Goal: Navigation & Orientation: Find specific page/section

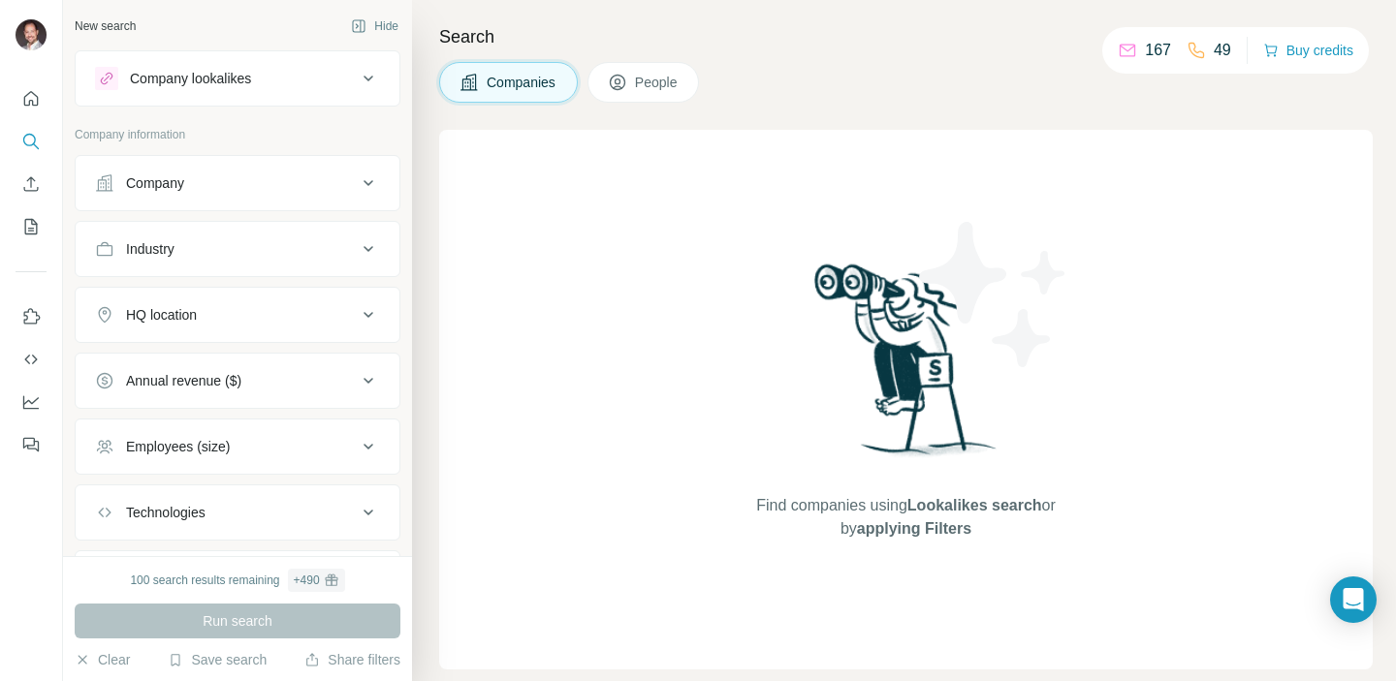
scroll to position [105, 0]
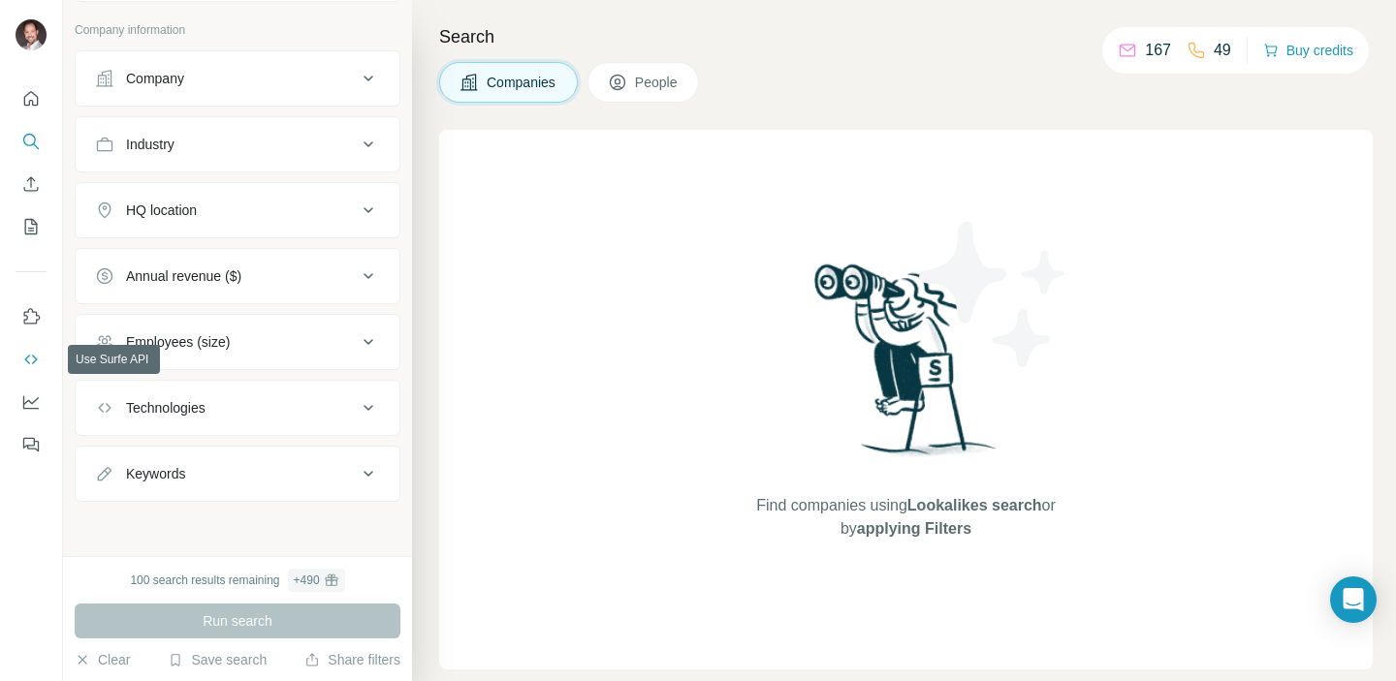
click at [34, 360] on icon "Use Surfe API" at bounding box center [30, 359] width 19 height 19
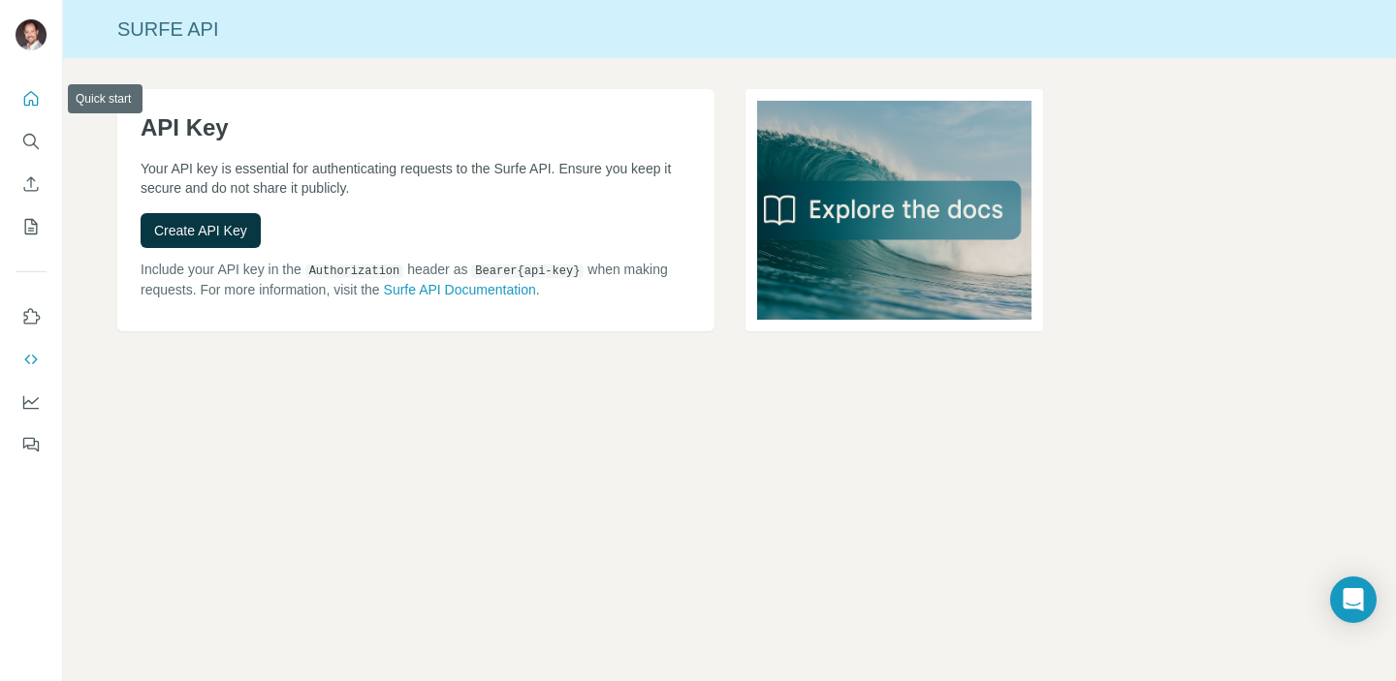
click at [36, 93] on icon "Quick start" at bounding box center [30, 98] width 19 height 19
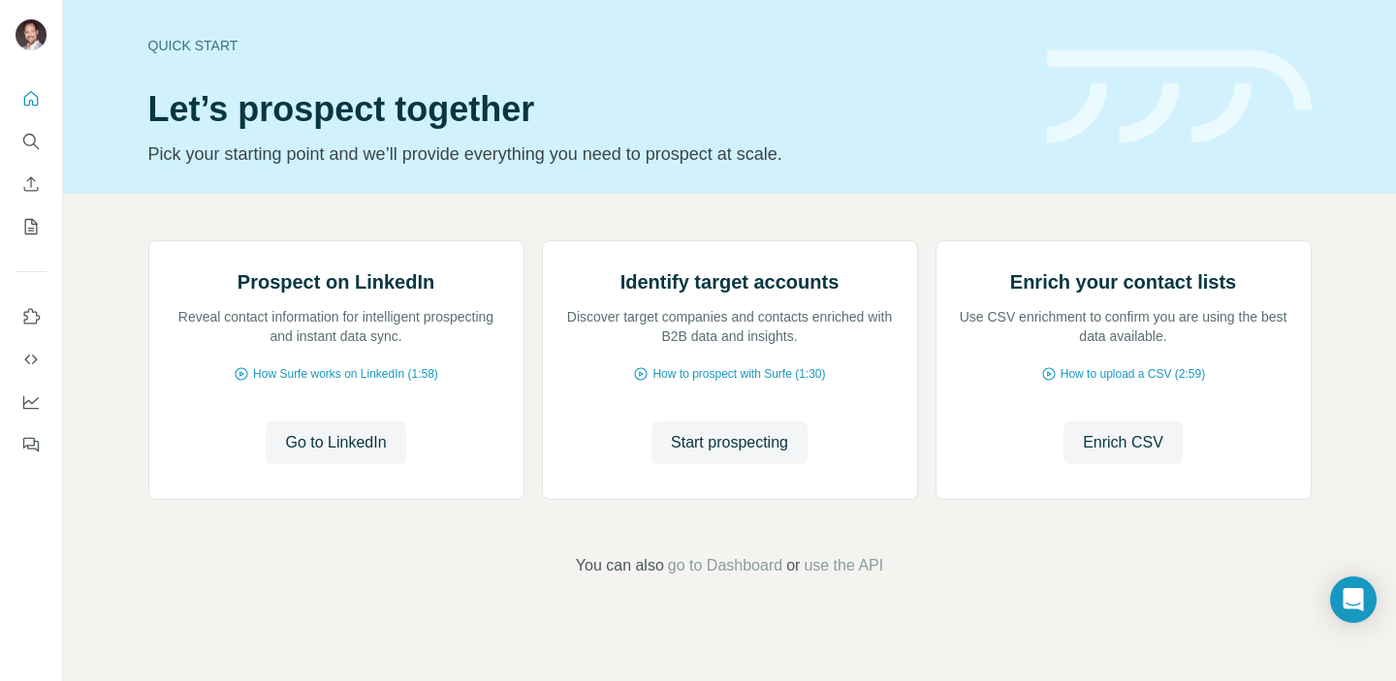
scroll to position [152, 0]
click at [28, 153] on button "Search" at bounding box center [31, 141] width 31 height 35
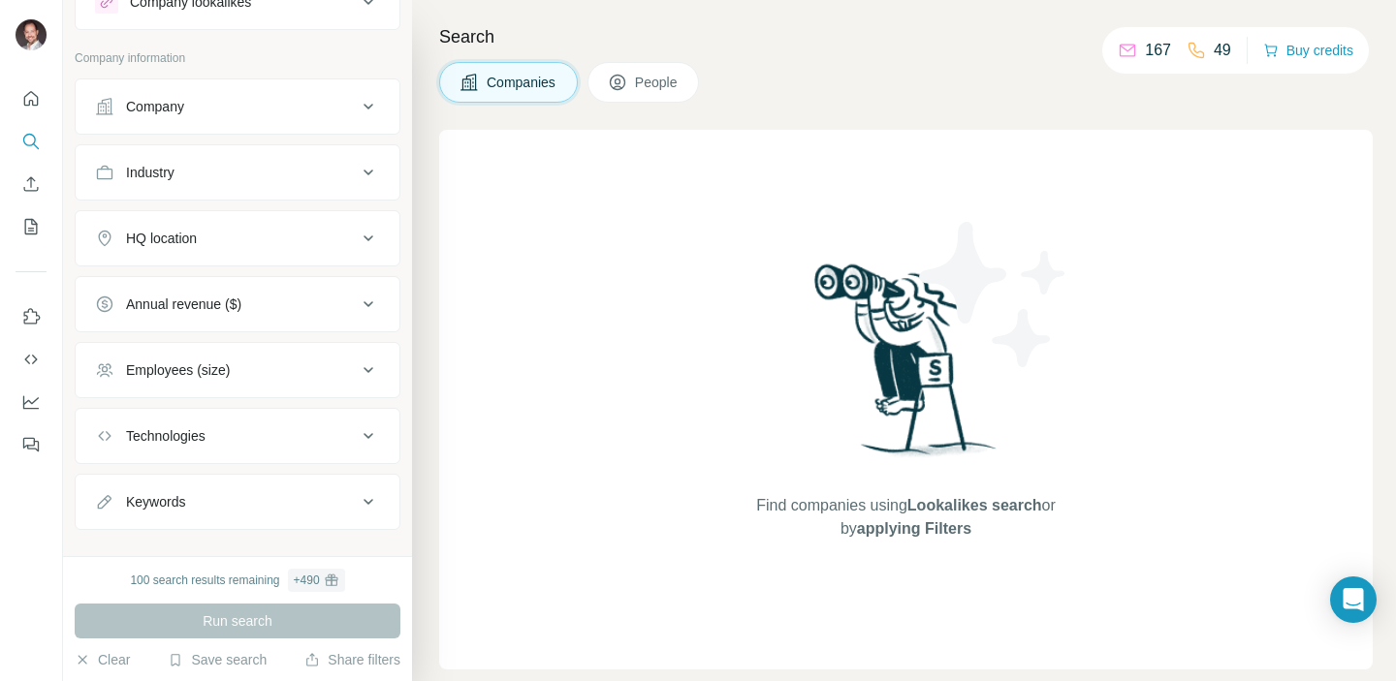
scroll to position [105, 0]
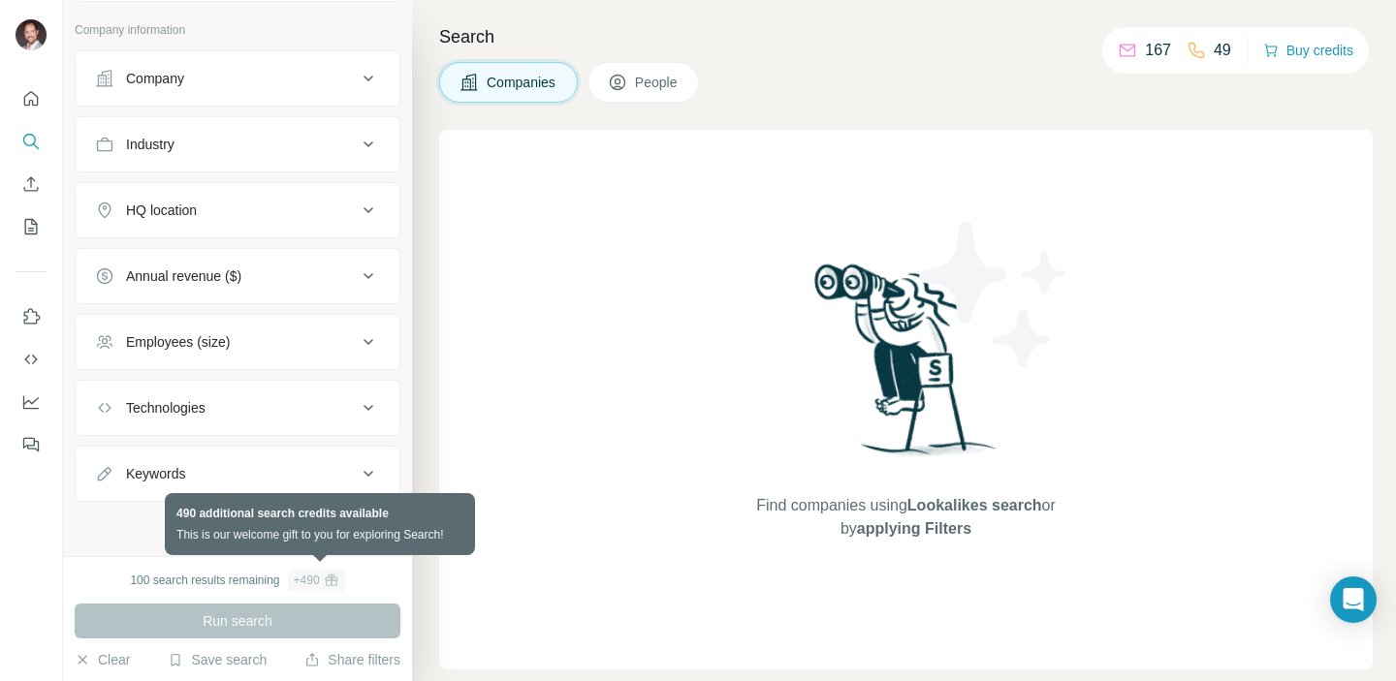
click at [317, 584] on div "+ 490" at bounding box center [307, 580] width 26 height 17
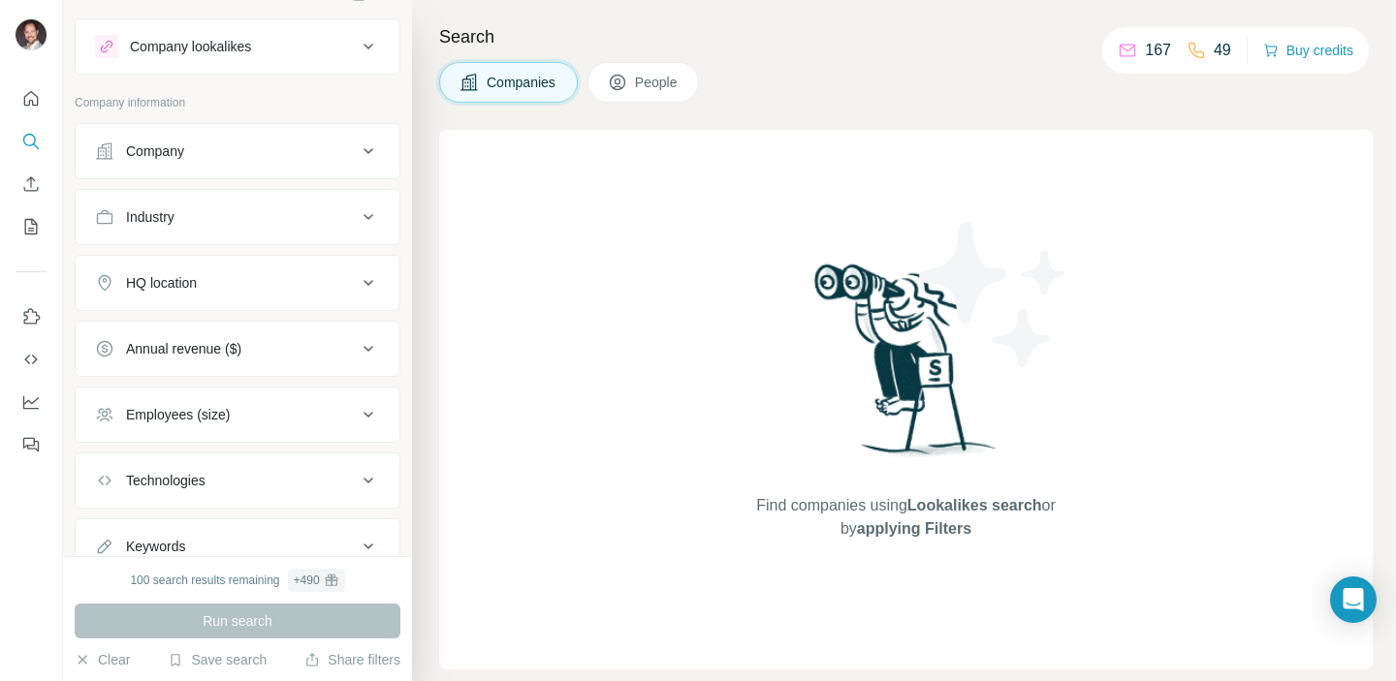
scroll to position [0, 0]
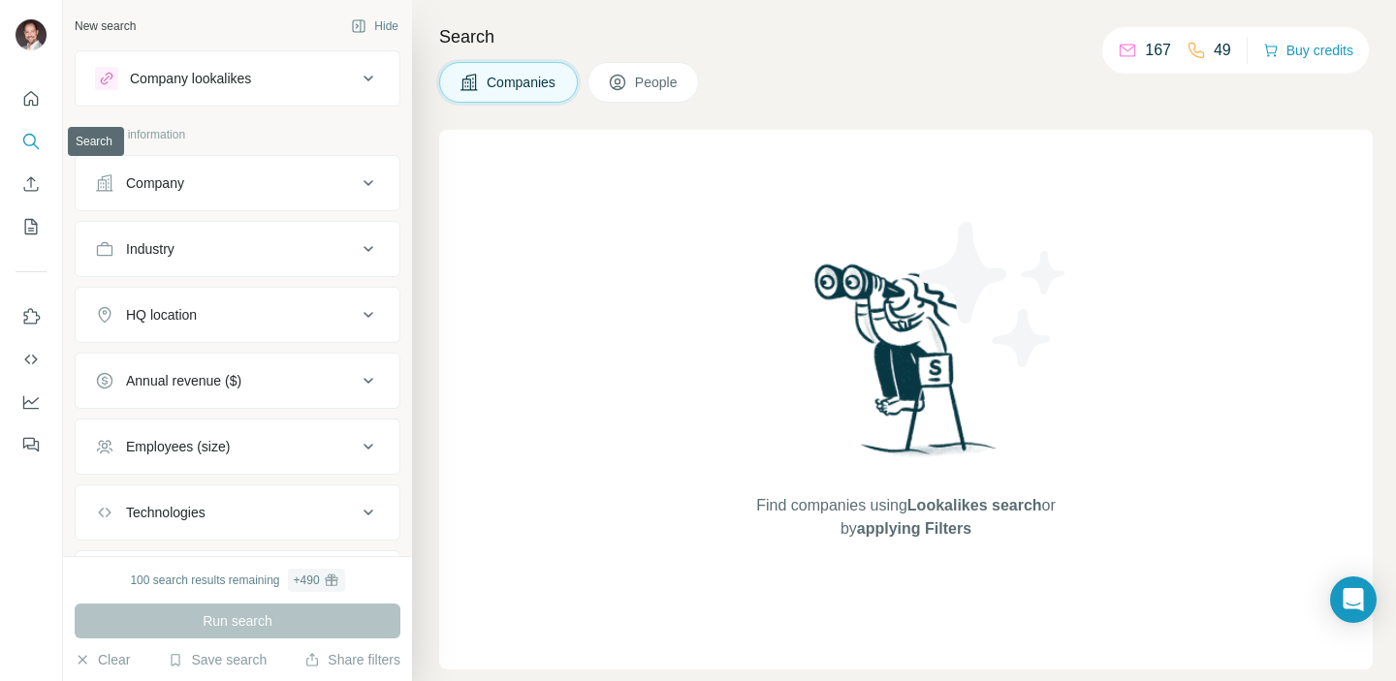
click at [30, 140] on icon "Search" at bounding box center [30, 141] width 19 height 19
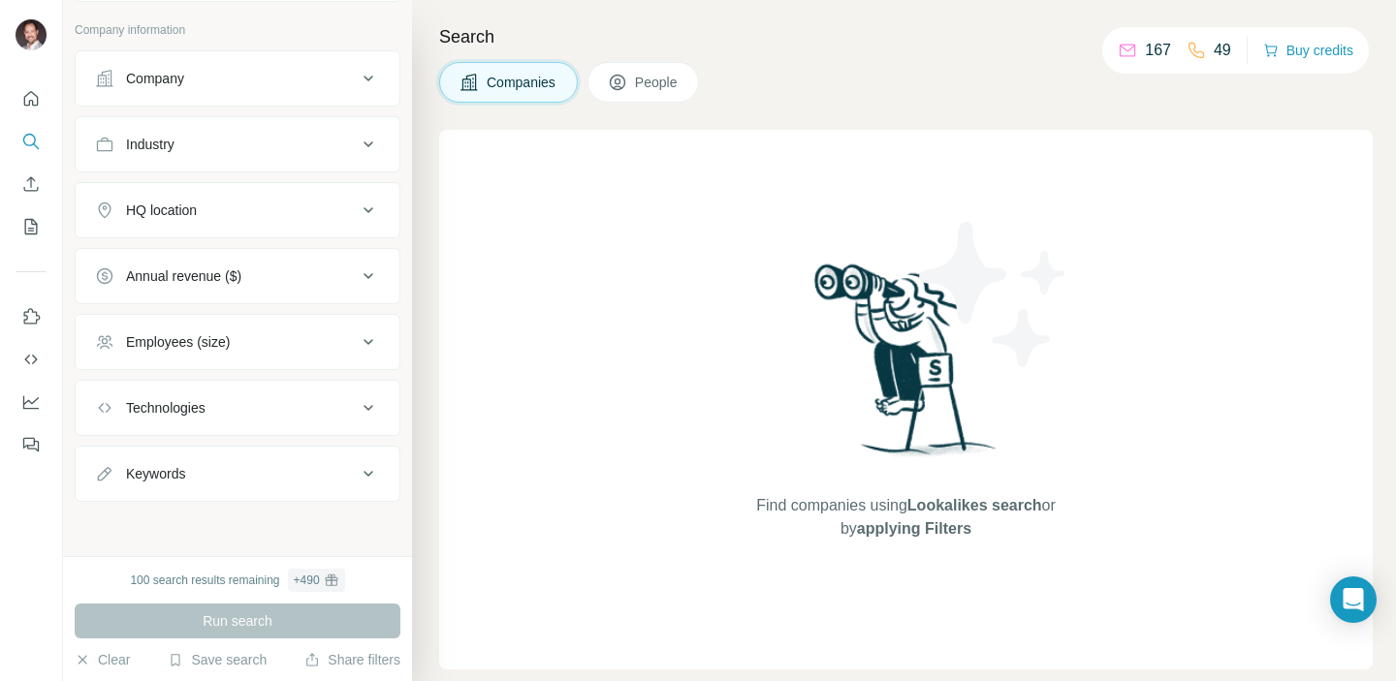
click at [1201, 43] on div "49" at bounding box center [1208, 50] width 45 height 23
click at [1214, 47] on p "49" at bounding box center [1222, 50] width 17 height 23
click at [1149, 51] on p "167" at bounding box center [1158, 50] width 26 height 23
click at [1189, 87] on div "Companies People" at bounding box center [905, 82] width 933 height 41
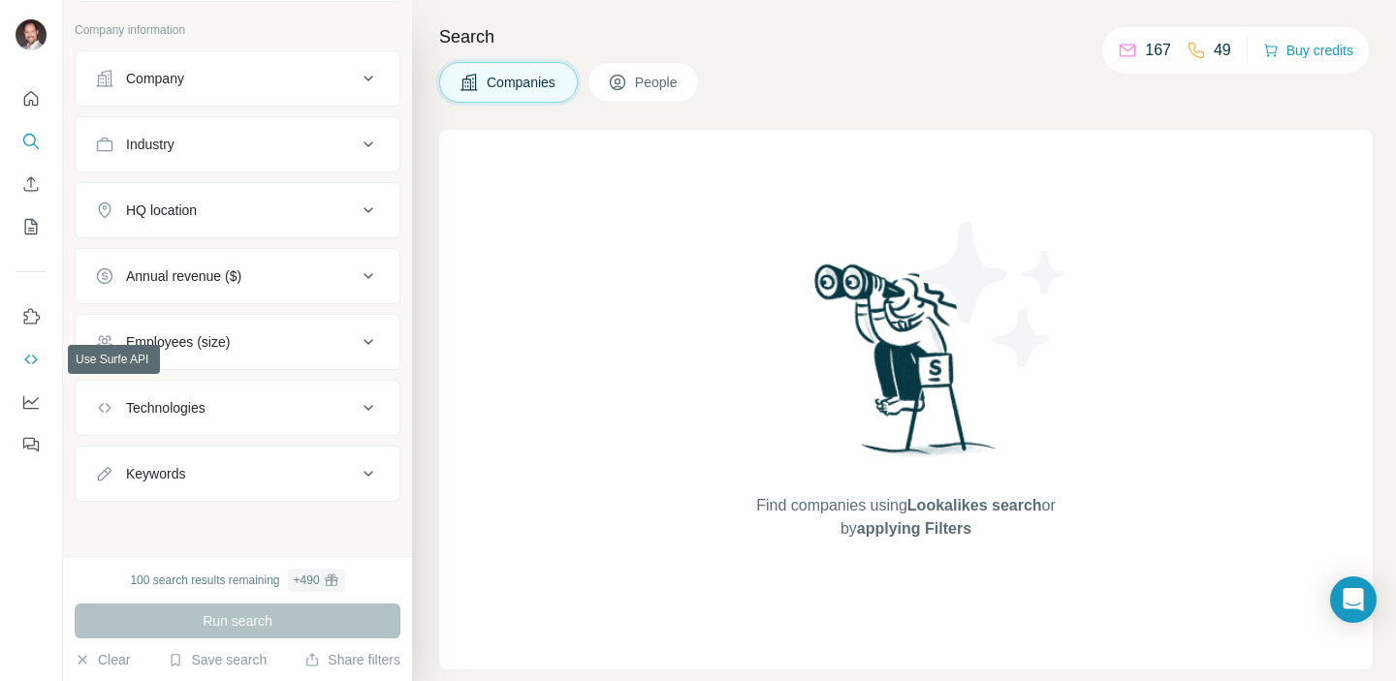
click at [32, 361] on icon "Use Surfe API" at bounding box center [30, 359] width 19 height 19
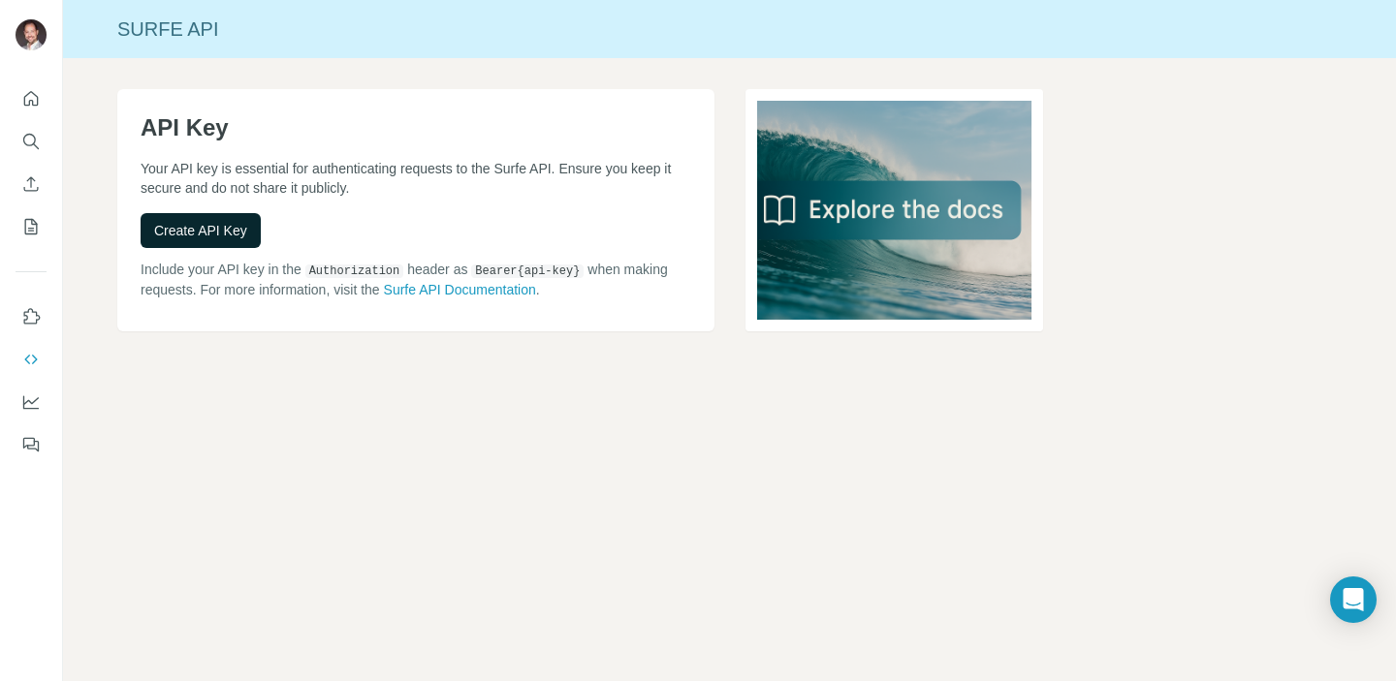
click at [184, 229] on span "Create API Key" at bounding box center [200, 230] width 93 height 19
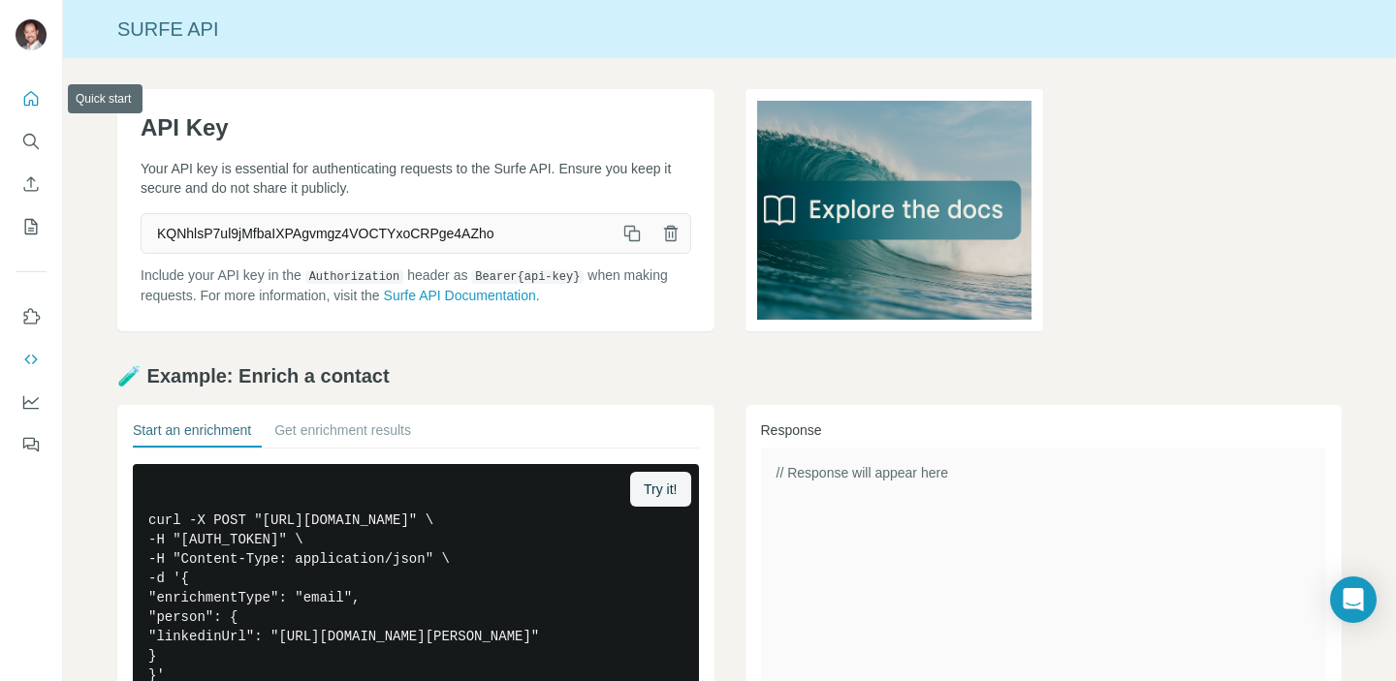
click at [34, 97] on icon "Quick start" at bounding box center [30, 98] width 19 height 19
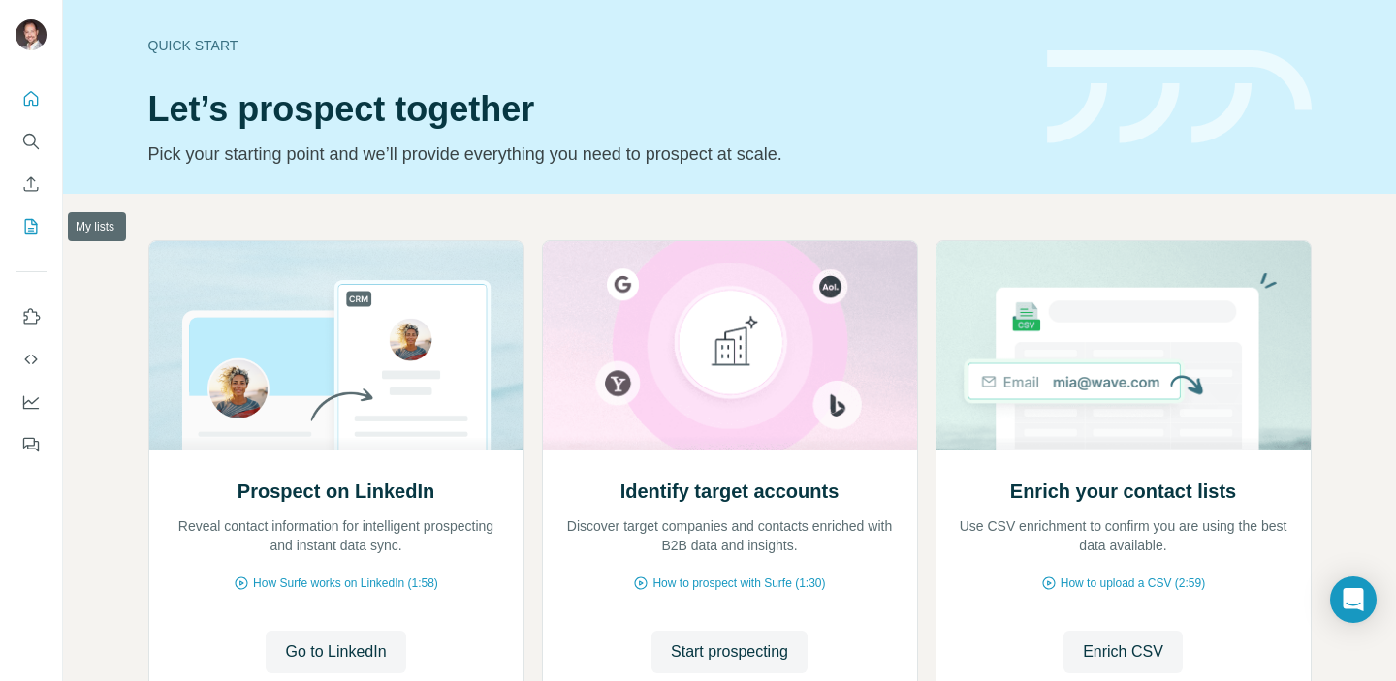
click at [39, 222] on icon "My lists" at bounding box center [30, 226] width 19 height 19
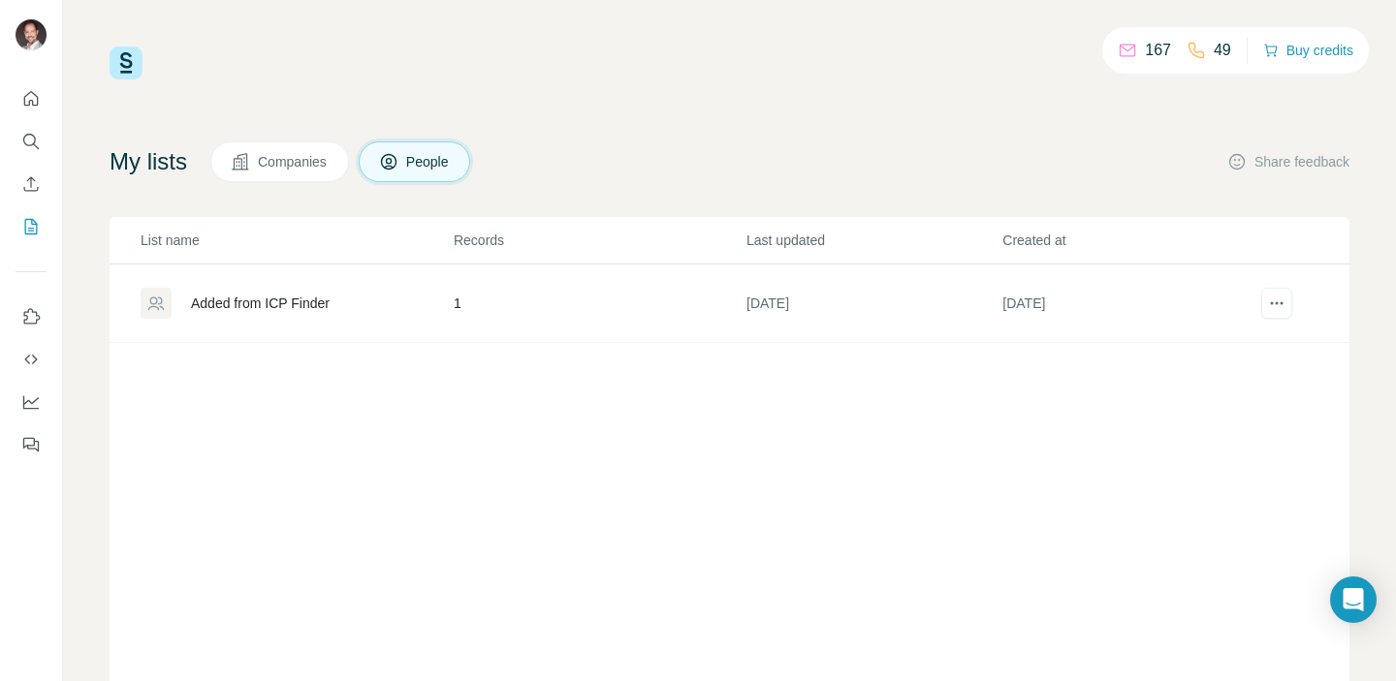
click at [319, 305] on div "Added from ICP Finder" at bounding box center [260, 303] width 139 height 19
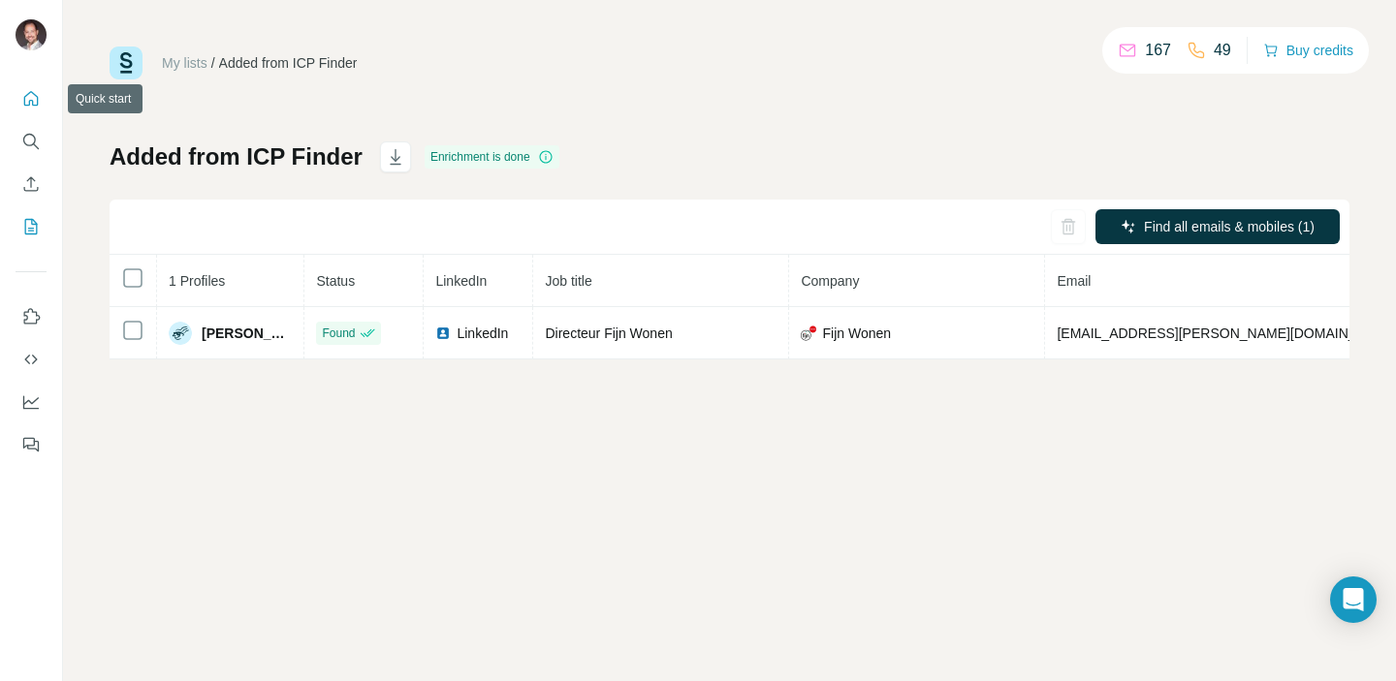
click at [36, 107] on icon "Quick start" at bounding box center [30, 98] width 19 height 19
